Goal: Task Accomplishment & Management: Use online tool/utility

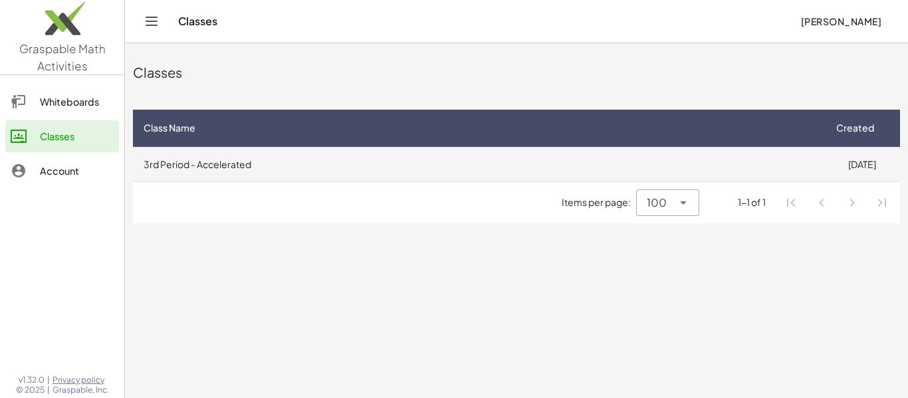
click at [520, 152] on td "3rd Period - Accelerated" at bounding box center [478, 164] width 691 height 35
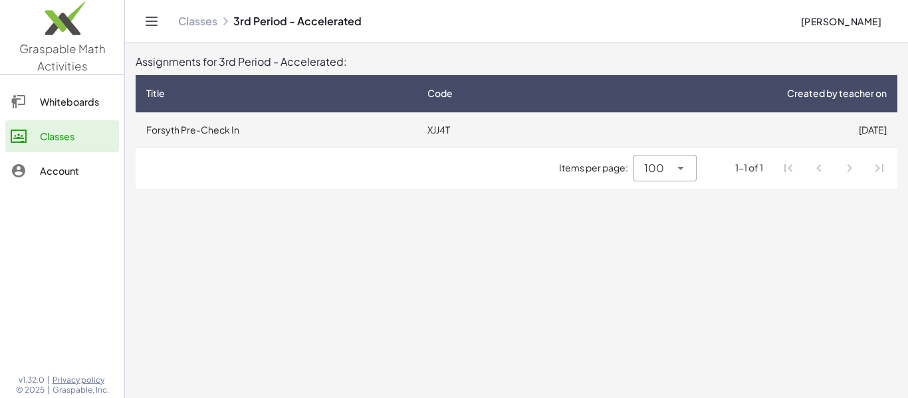
click at [550, 136] on td "XJJ4T" at bounding box center [491, 129] width 149 height 35
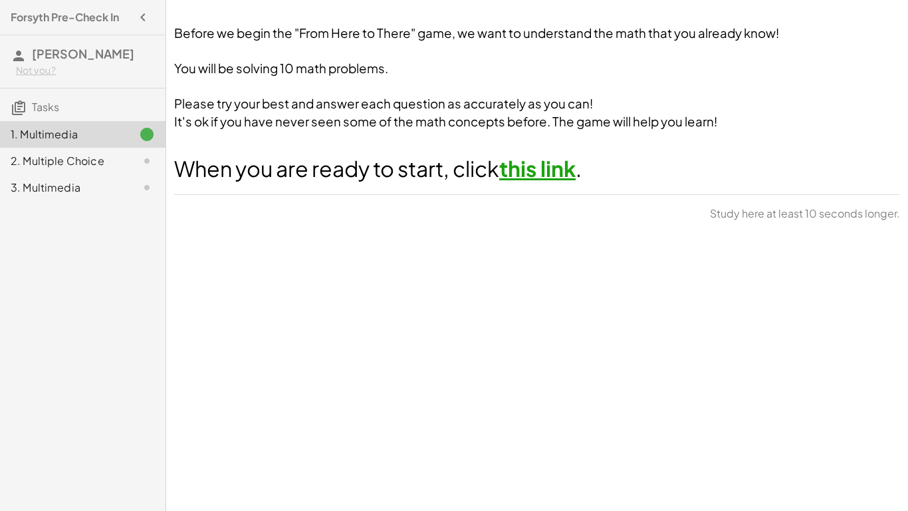
click at [564, 173] on link "this link" at bounding box center [537, 168] width 76 height 27
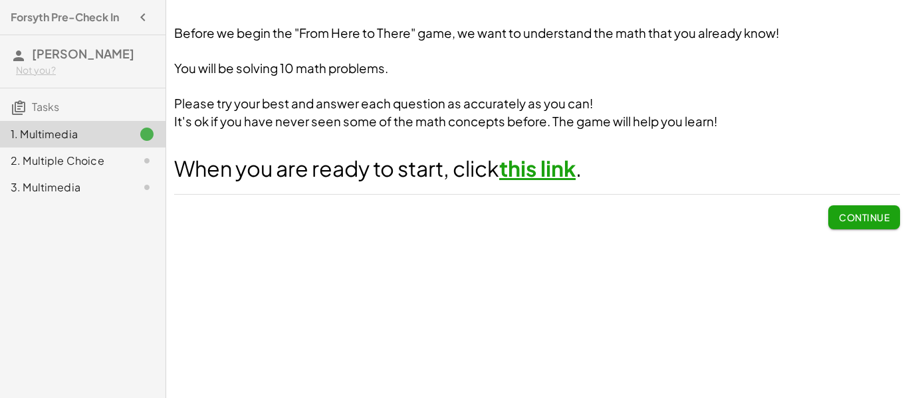
click at [874, 215] on span "Continue" at bounding box center [864, 217] width 51 height 12
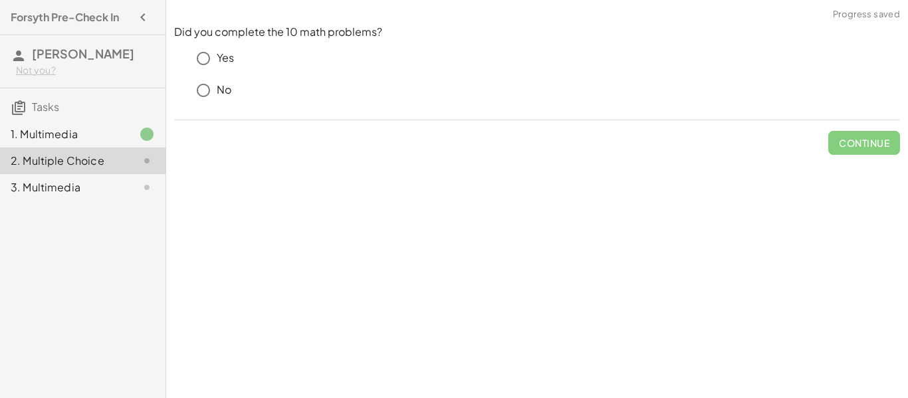
click at [235, 54] on div "Yes" at bounding box center [545, 58] width 710 height 27
click at [866, 137] on span "Check" at bounding box center [872, 143] width 35 height 12
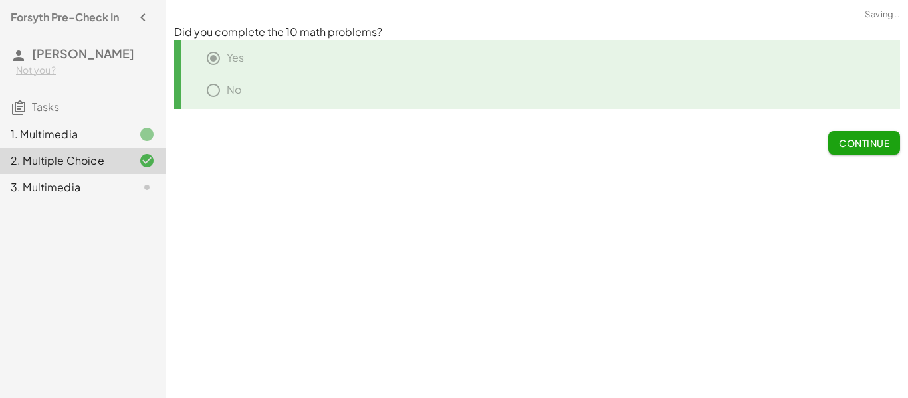
click at [866, 137] on span "Continue" at bounding box center [864, 143] width 51 height 12
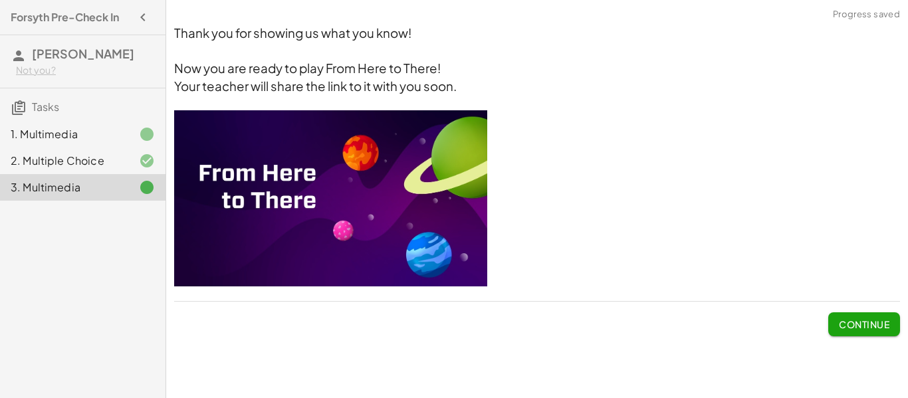
click at [328, 164] on img at bounding box center [330, 198] width 313 height 176
click at [233, 176] on img at bounding box center [330, 198] width 313 height 176
click at [882, 325] on span "Continue" at bounding box center [864, 324] width 51 height 12
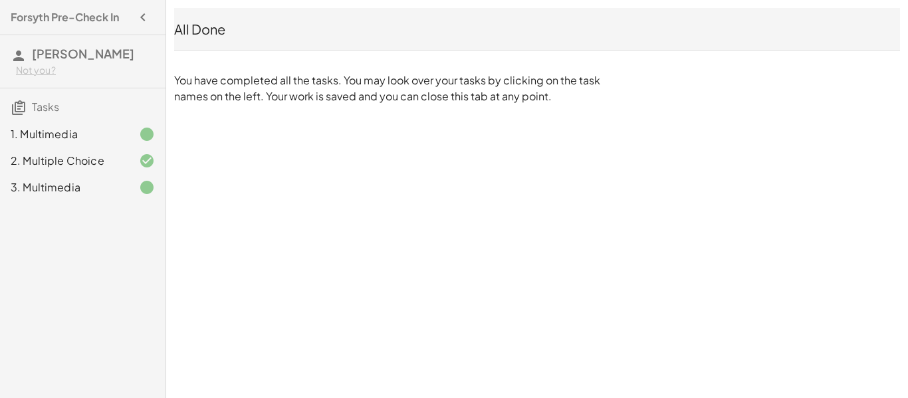
click at [142, 9] on icon "button" at bounding box center [143, 17] width 16 height 16
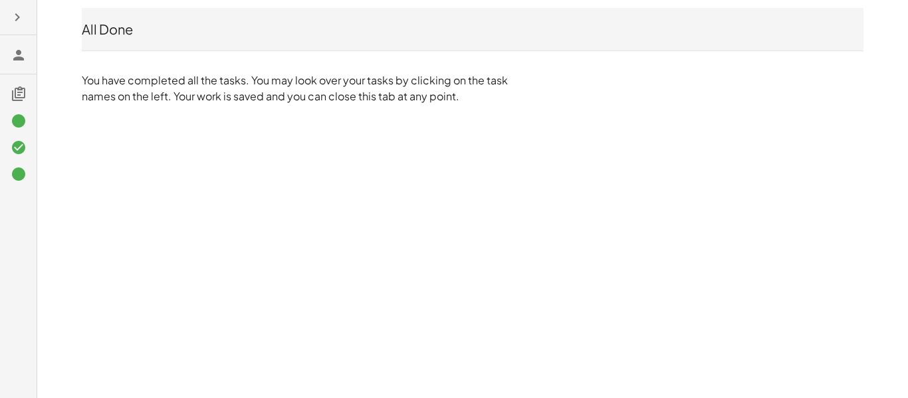
click at [19, 118] on icon at bounding box center [19, 121] width 16 height 16
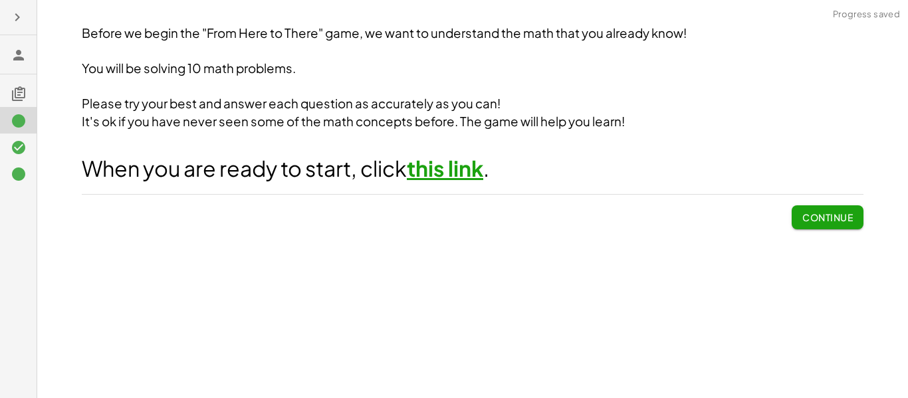
click at [19, 141] on icon at bounding box center [19, 148] width 16 height 16
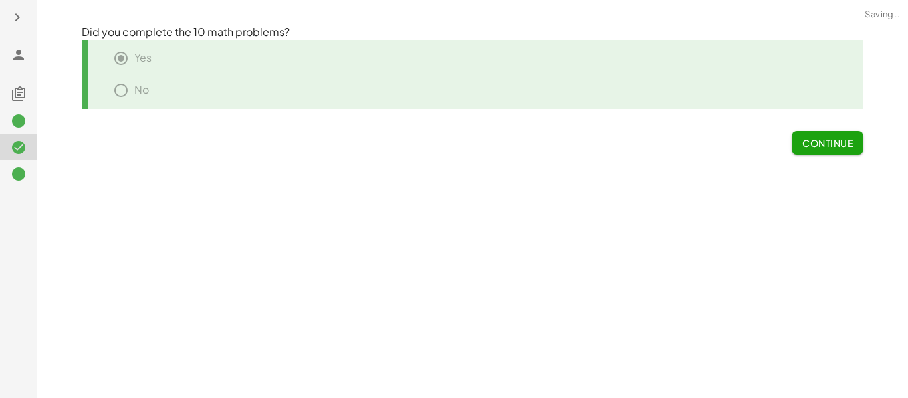
click at [24, 182] on div at bounding box center [18, 173] width 37 height 27
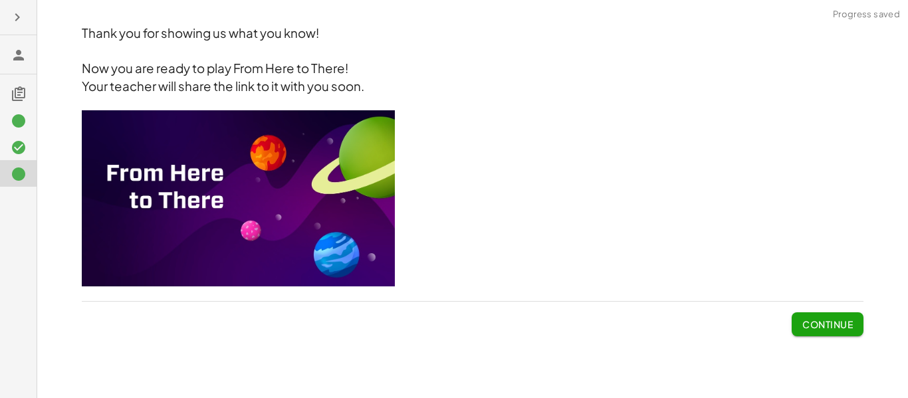
click at [811, 299] on div "Thank you for showing us what you know! Now you are ready to play From Here to …" at bounding box center [473, 181] width 798 height 328
click at [821, 318] on span "Continue" at bounding box center [827, 324] width 51 height 12
